Goal: Use online tool/utility: Use online tool/utility

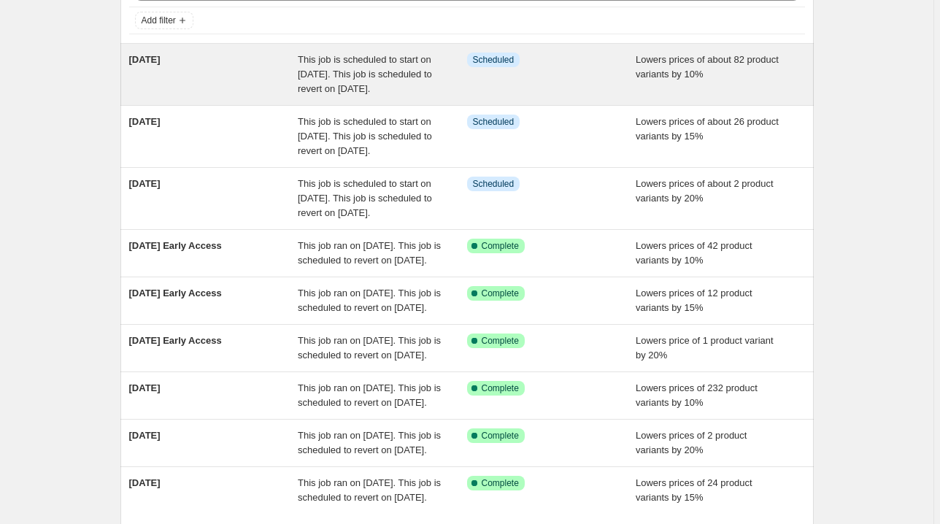
scroll to position [117, 0]
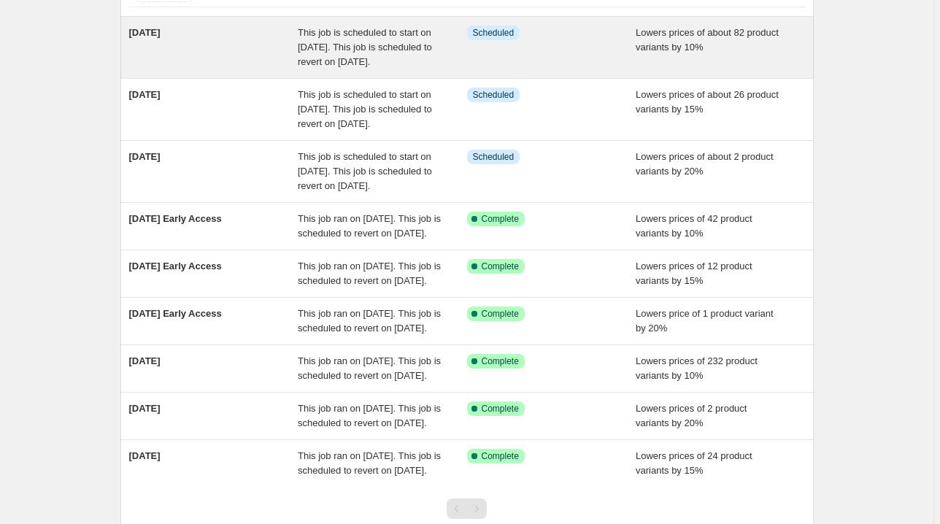
click at [568, 69] on div "Info Scheduled" at bounding box center [551, 48] width 169 height 44
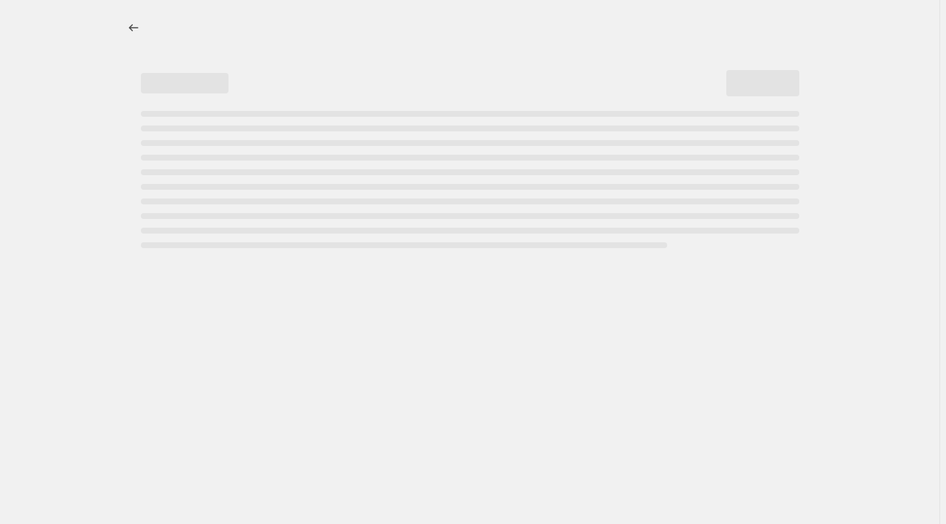
select select "percentage"
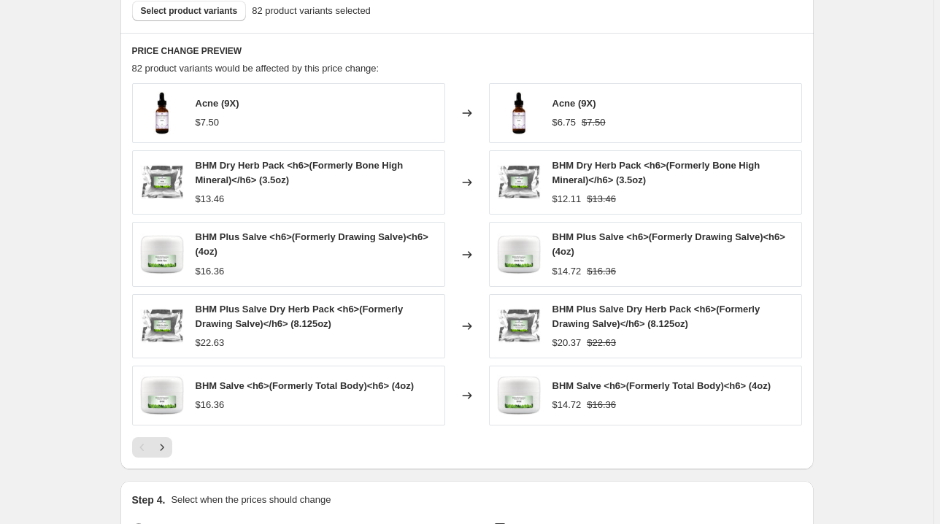
scroll to position [993, 0]
click at [190, 16] on button "Select product variants" at bounding box center [189, 11] width 115 height 20
